Goal: Check status: Check status

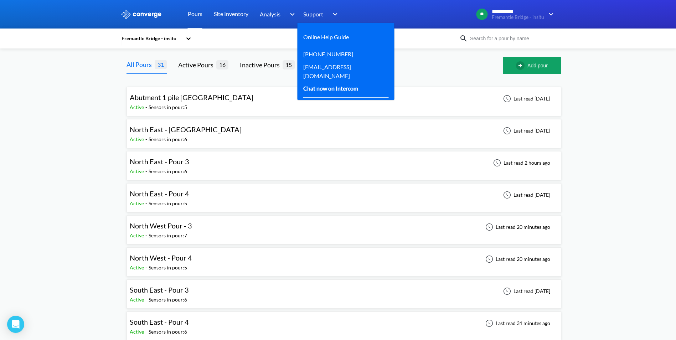
click at [336, 85] on div "Chat now on Intercom" at bounding box center [330, 88] width 55 height 9
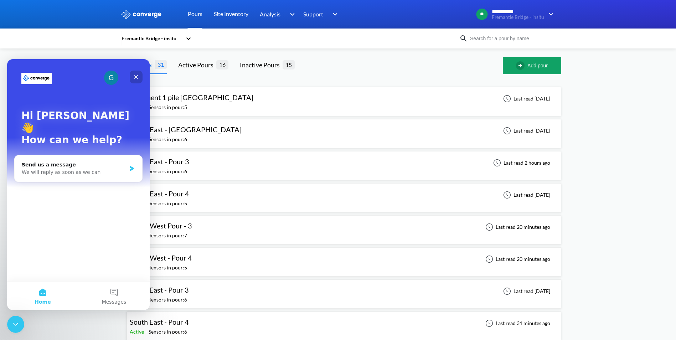
click at [131, 76] on div "Close" at bounding box center [136, 77] width 13 height 13
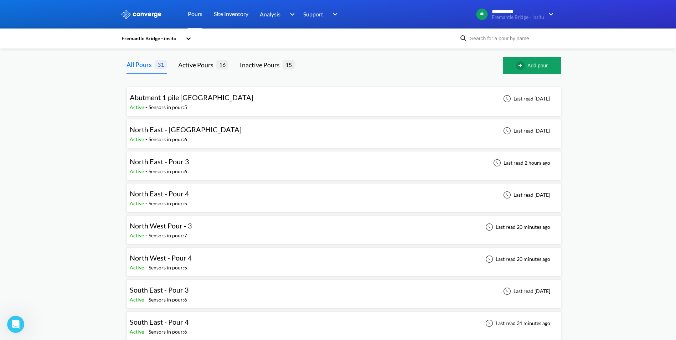
click at [223, 238] on div "North West Pour - 3 Active - Sensors in pour: 7 Last read 20 minutes ago" at bounding box center [344, 230] width 428 height 23
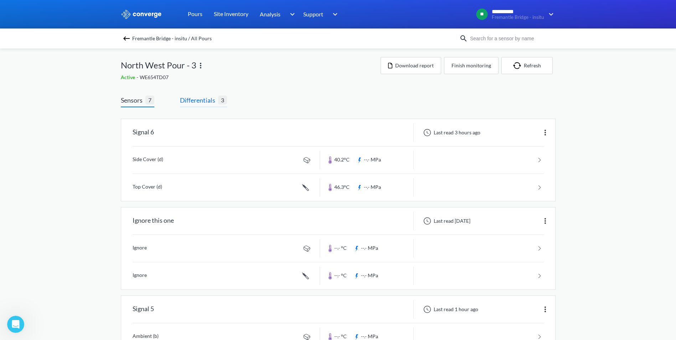
click at [195, 103] on span "Differentials" at bounding box center [199, 100] width 38 height 10
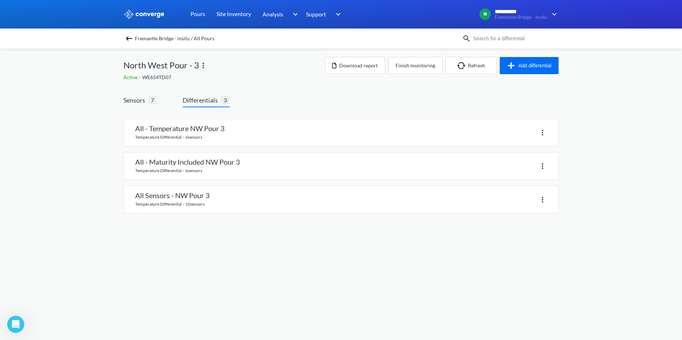
drag, startPoint x: 133, startPoint y: 95, endPoint x: 187, endPoint y: 105, distance: 55.0
click at [133, 95] on span "Sensors" at bounding box center [135, 100] width 25 height 10
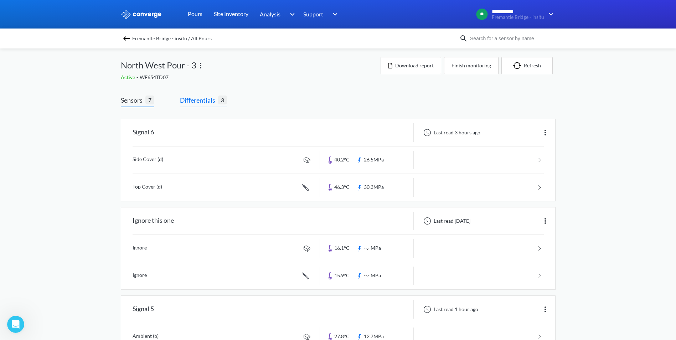
click at [209, 101] on span "Differentials" at bounding box center [199, 100] width 38 height 10
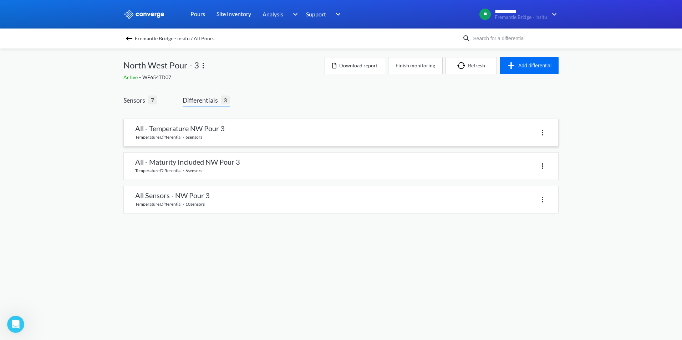
click at [196, 139] on link at bounding box center [341, 132] width 434 height 27
